Goal: Task Accomplishment & Management: Complete application form

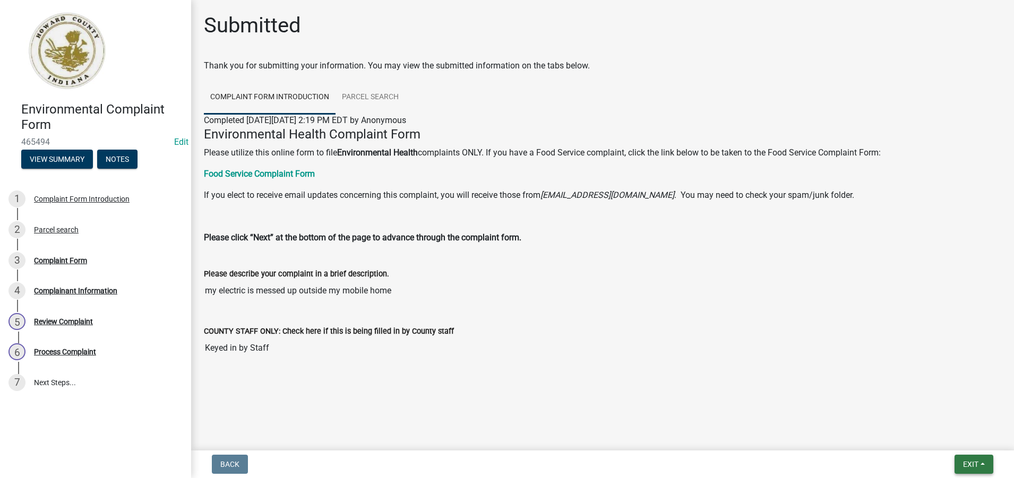
click at [977, 467] on span "Exit" at bounding box center [970, 464] width 15 height 8
click at [943, 436] on button "Save & Exit" at bounding box center [950, 436] width 85 height 25
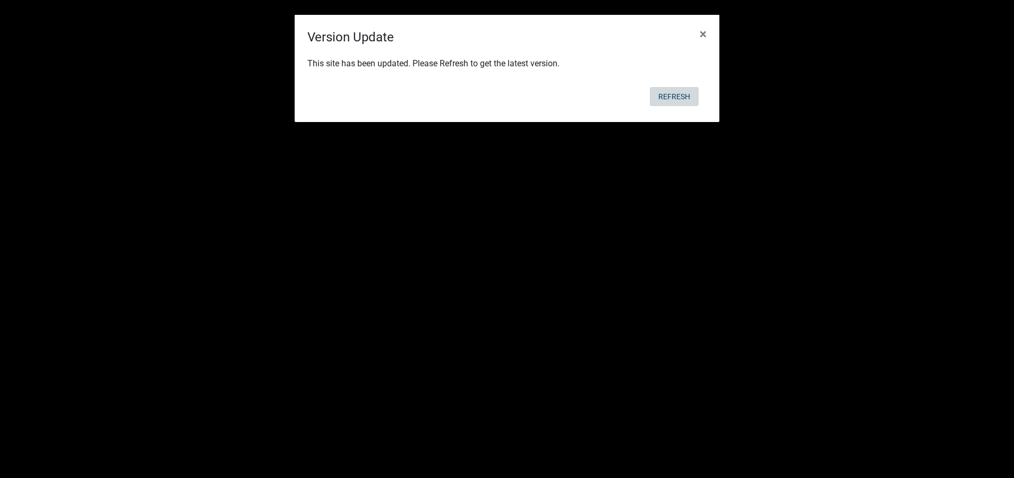
click at [677, 96] on button "Refresh" at bounding box center [674, 96] width 49 height 19
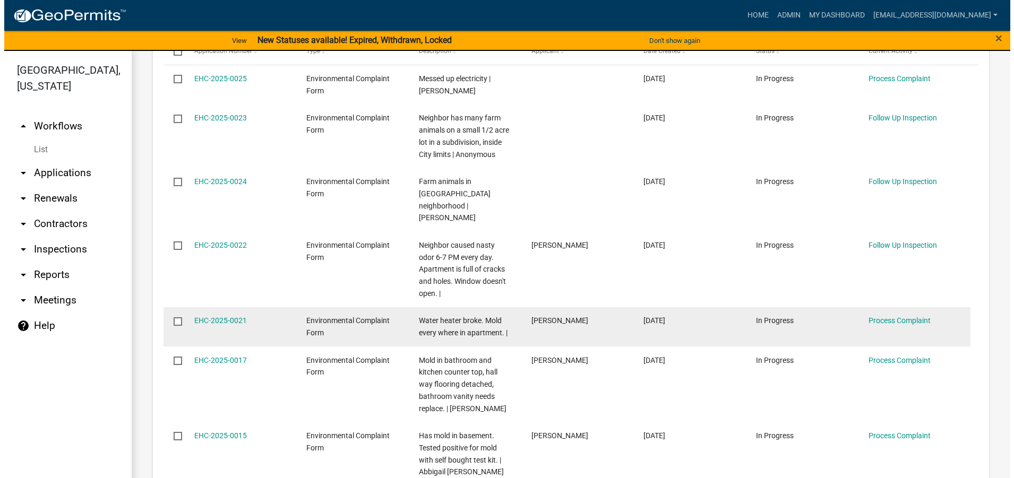
scroll to position [319, 0]
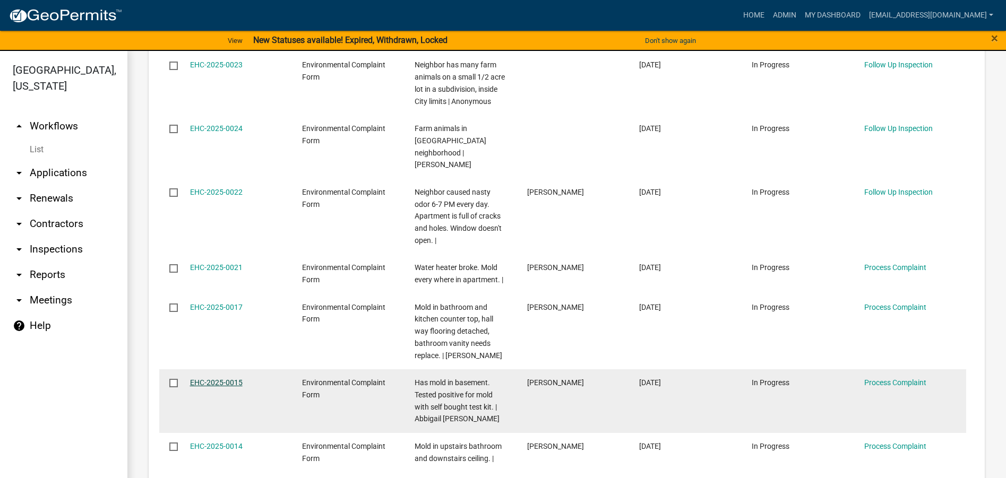
click at [224, 378] on link "EHC-2025-0015" at bounding box center [216, 382] width 53 height 8
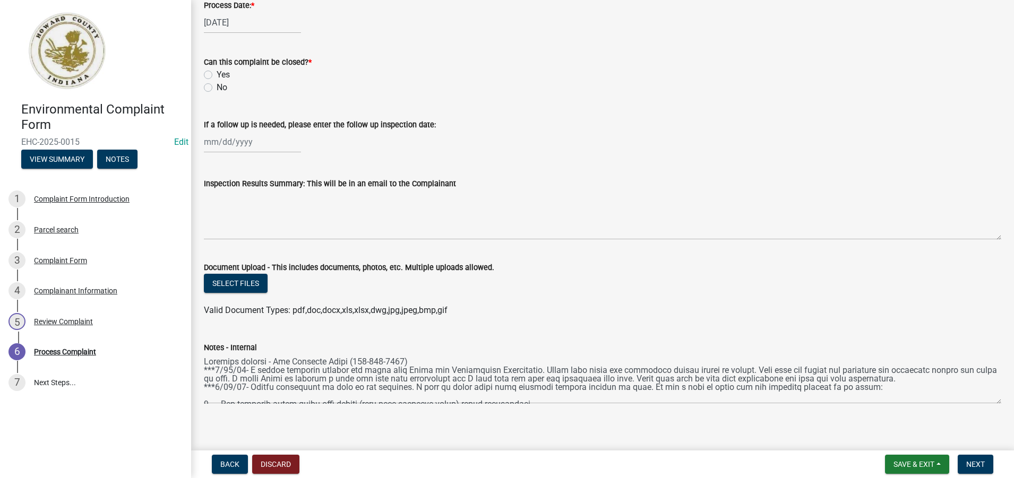
scroll to position [516, 0]
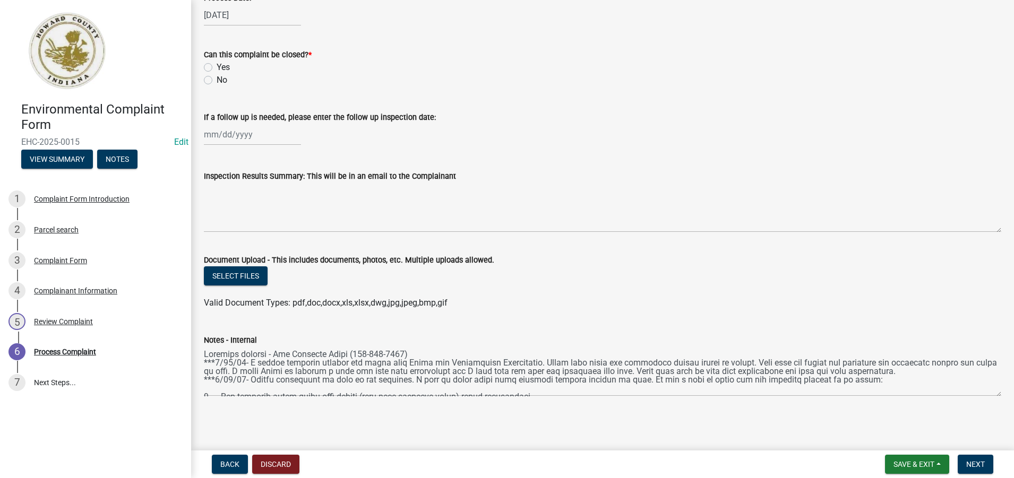
click at [990, 397] on wm-data-entity-input "Notes - Internal" at bounding box center [602, 362] width 797 height 86
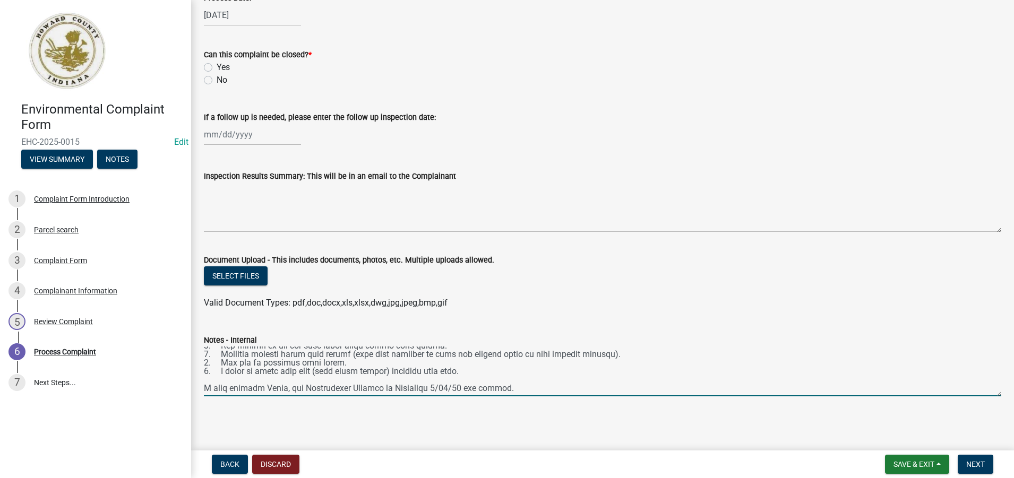
scroll to position [85, 0]
click at [549, 382] on textarea "Notes - Internal" at bounding box center [602, 372] width 797 height 50
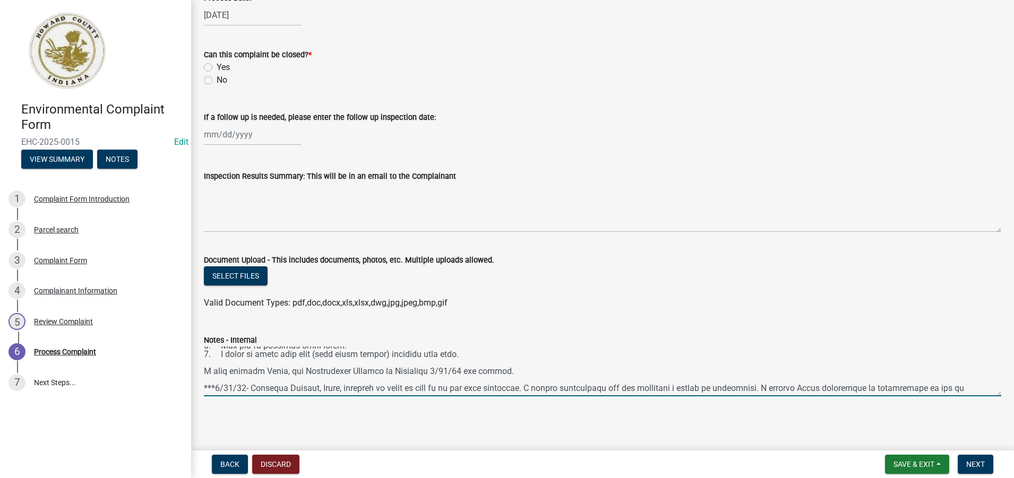
scroll to position [99, 0]
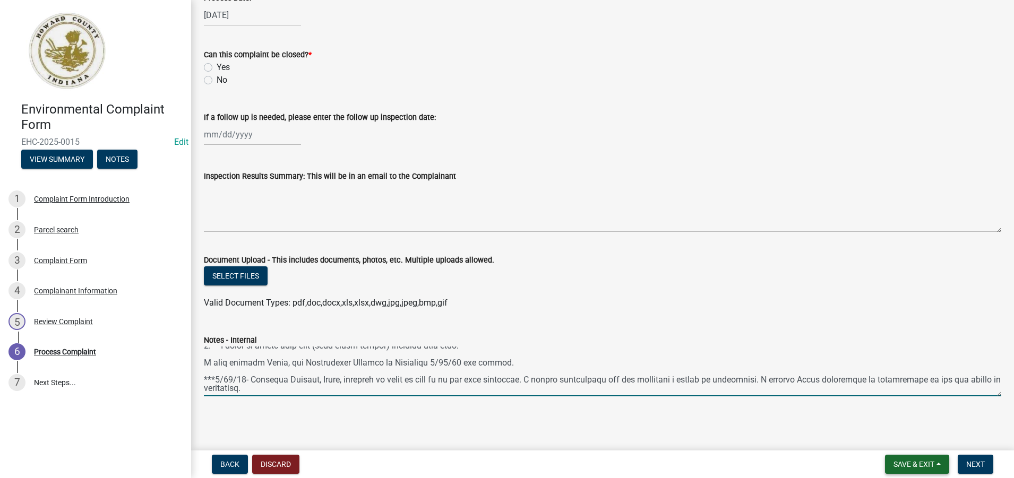
type textarea "Property manager - The Property Place (765-410-1428) ***[DATE]- I called proper…"
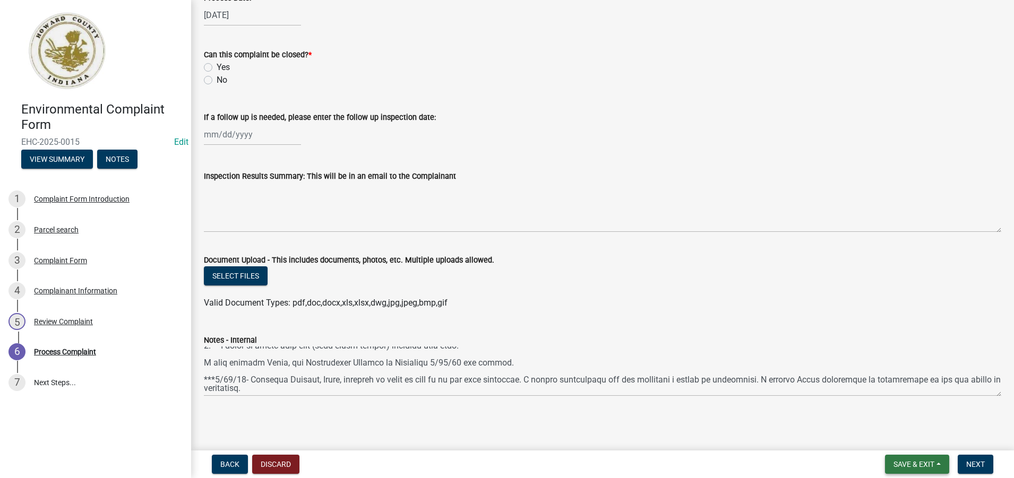
click at [911, 465] on span "Save & Exit" at bounding box center [913, 464] width 41 height 8
click at [904, 434] on button "Save & Exit" at bounding box center [906, 436] width 85 height 25
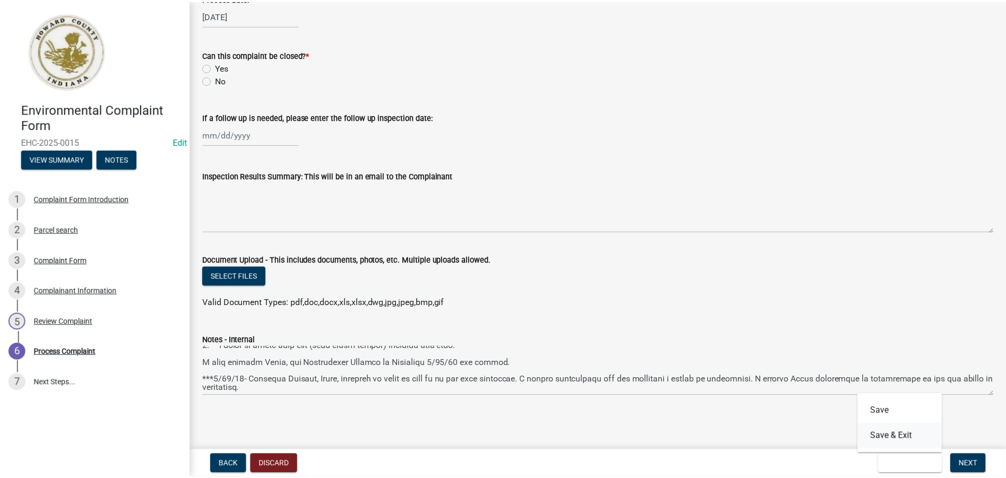
scroll to position [0, 0]
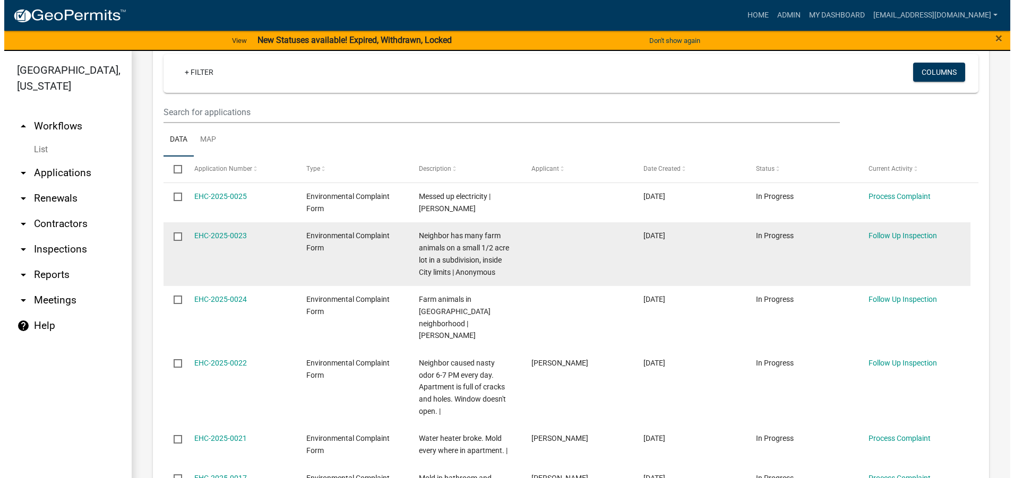
scroll to position [159, 0]
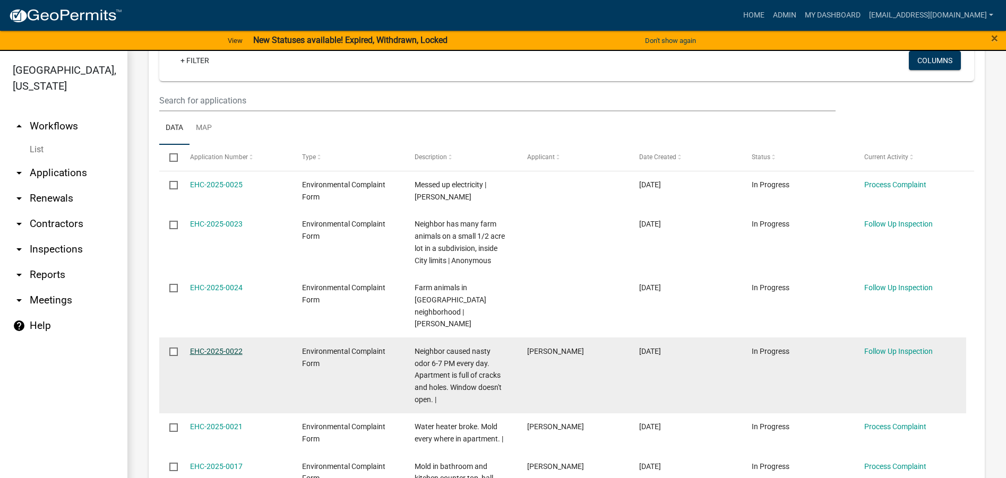
click at [208, 347] on link "EHC-2025-0022" at bounding box center [216, 351] width 53 height 8
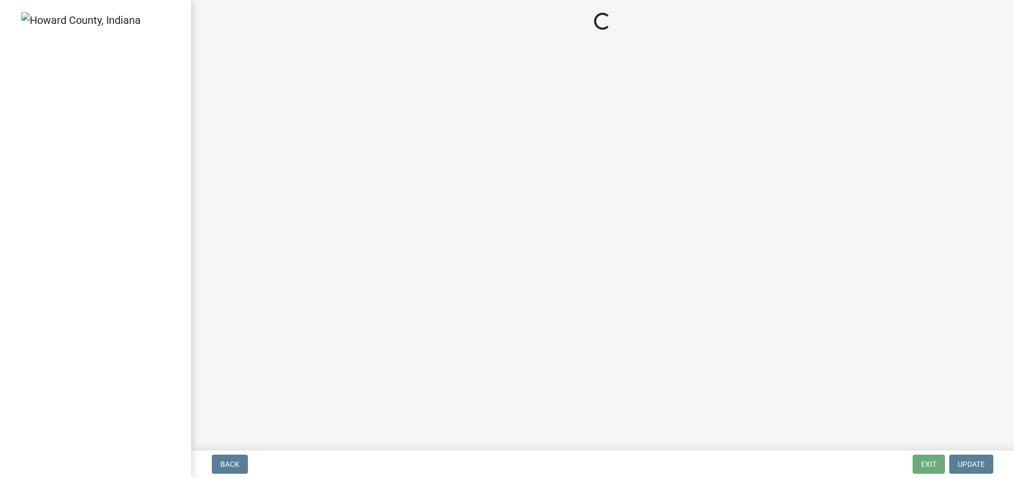
select select "27560442-e6ff-4b87-9ac8-a6e029971116"
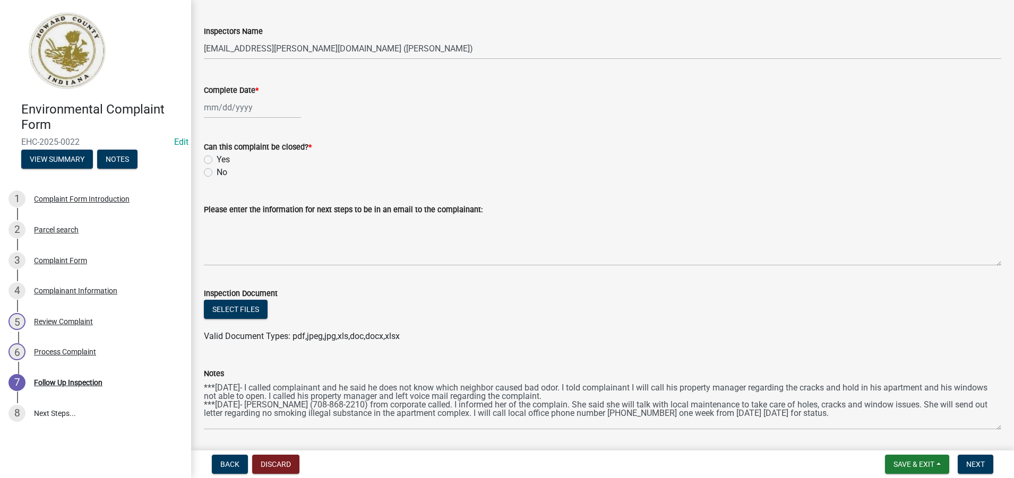
scroll to position [309, 0]
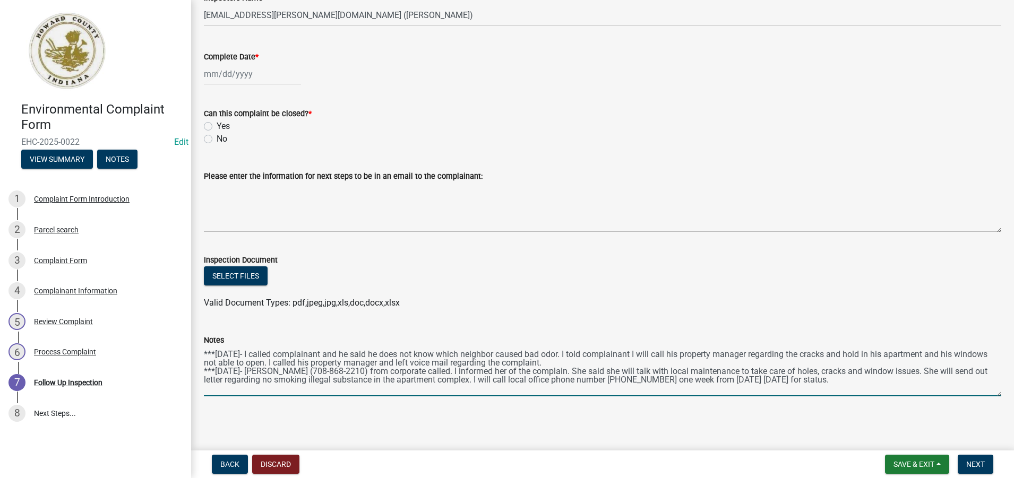
click at [829, 382] on textarea "***[DATE]- I called complainant and he said he does not know which neighbor cau…" at bounding box center [602, 372] width 797 height 50
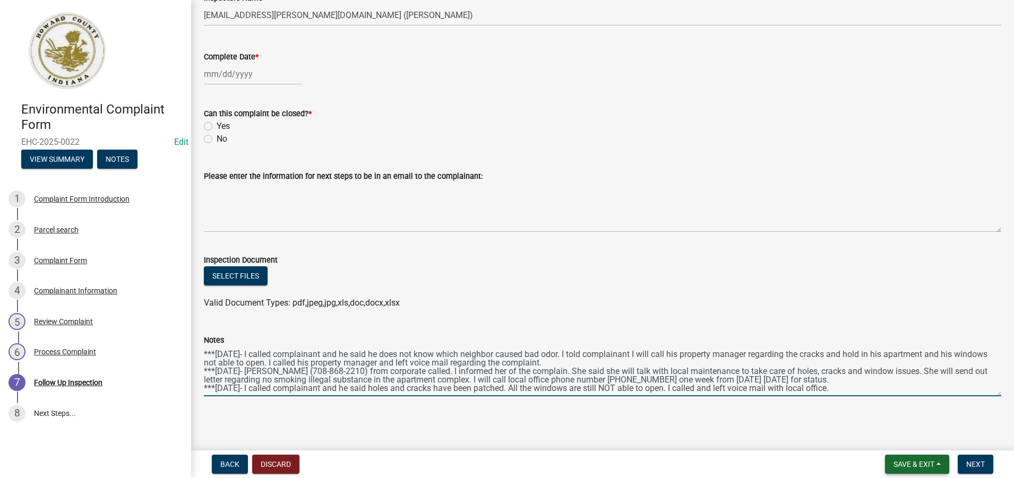
type textarea "***[DATE]- I called complainant and he said he does not know which neighbor cau…"
click at [913, 463] on span "Save & Exit" at bounding box center [913, 464] width 41 height 8
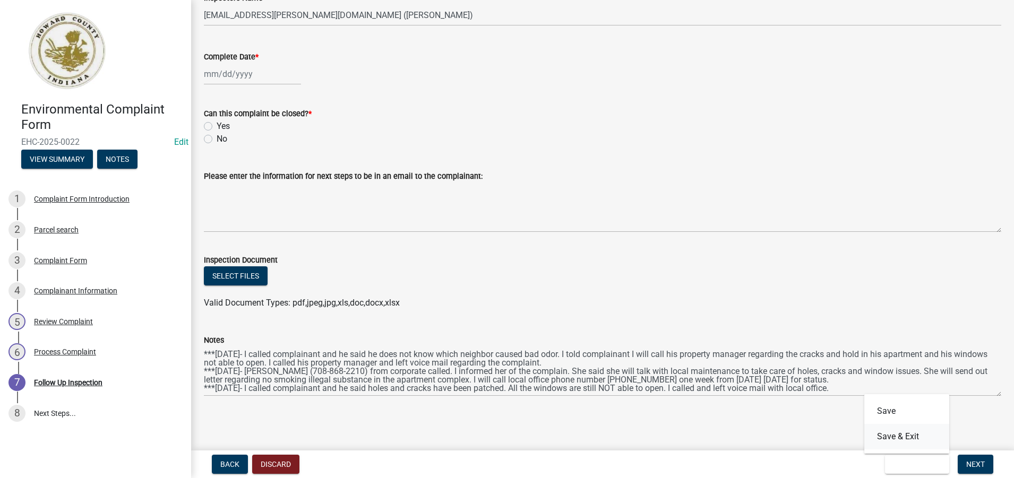
click at [889, 436] on button "Save & Exit" at bounding box center [906, 436] width 85 height 25
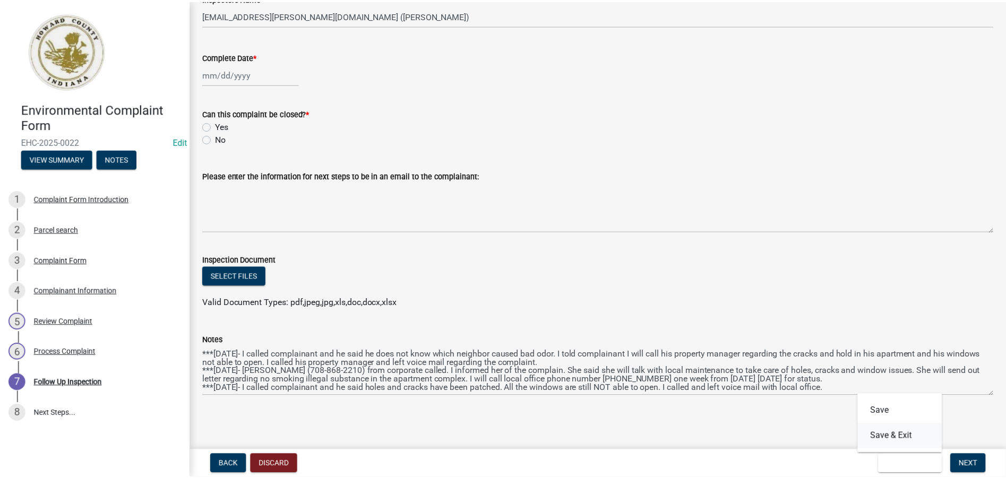
scroll to position [0, 0]
